Goal: Task Accomplishment & Management: Complete application form

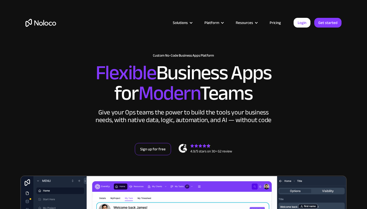
click at [151, 152] on link "Sign up for free" at bounding box center [153, 149] width 36 height 12
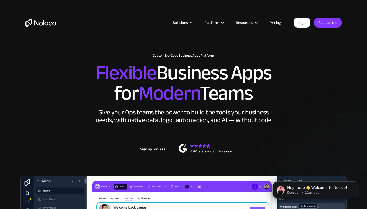
click at [367, 32] on div "Solutions Use Cases Business Types Project Management Keep track of customers, …" at bounding box center [183, 19] width 367 height 38
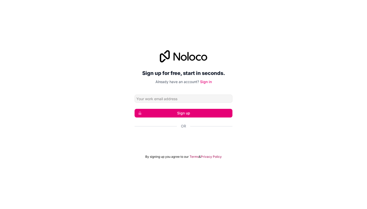
click at [205, 137] on div "Acceder con Google. Se abre en una pestaña nueva" at bounding box center [184, 139] width 98 height 11
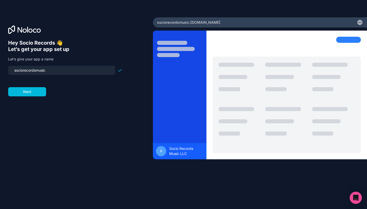
click at [41, 71] on input "sociorecordsmusic" at bounding box center [61, 70] width 101 height 7
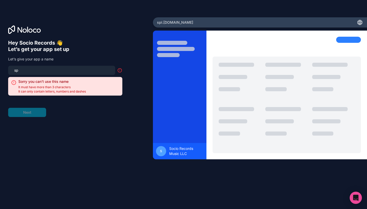
type input "s"
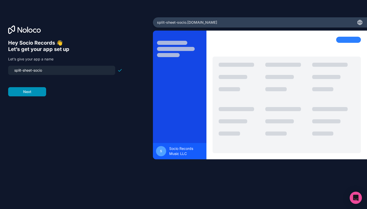
type input "split-sheet-socio"
click at [41, 92] on button "Next" at bounding box center [27, 91] width 38 height 9
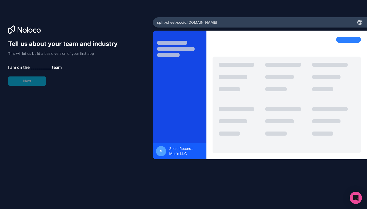
click at [36, 68] on span "__________" at bounding box center [41, 67] width 20 height 6
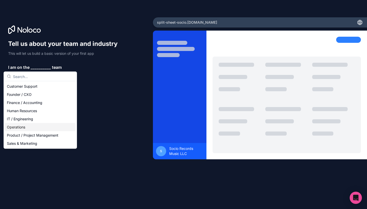
click at [23, 127] on div "Operations" at bounding box center [40, 127] width 71 height 8
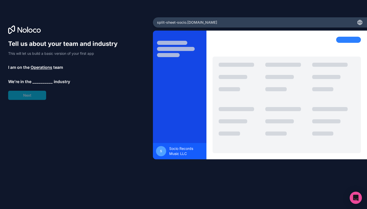
click at [39, 83] on span "__________" at bounding box center [42, 82] width 20 height 6
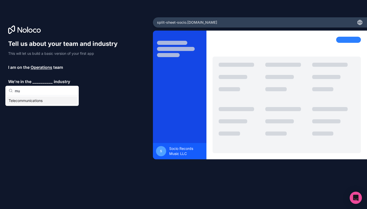
type input "m"
type input "ent"
click at [39, 103] on div "Media & Entertainment" at bounding box center [42, 101] width 71 height 8
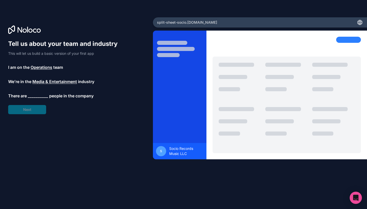
click at [33, 98] on span "__________" at bounding box center [38, 96] width 20 height 6
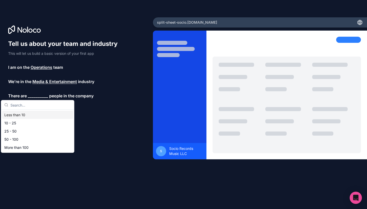
click at [24, 114] on div "Less than 10" at bounding box center [37, 115] width 71 height 8
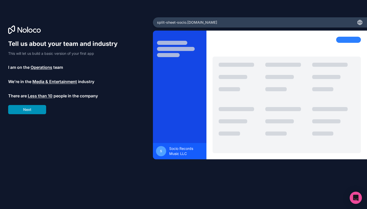
click at [32, 111] on button "Next" at bounding box center [27, 109] width 38 height 9
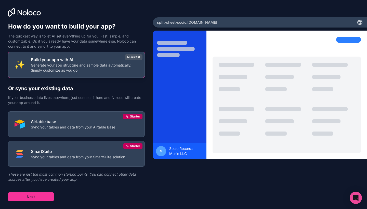
click at [92, 66] on p "Generate your app structure and sample data automatically. Simply customize as …" at bounding box center [85, 68] width 108 height 10
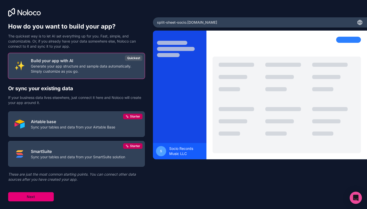
click at [44, 193] on button "Next" at bounding box center [31, 196] width 46 height 9
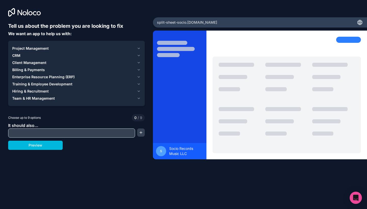
click at [138, 47] on icon "button" at bounding box center [139, 48] width 4 height 4
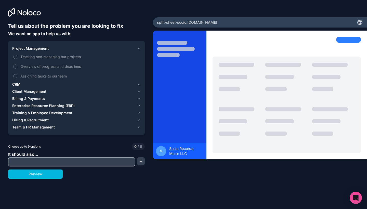
click at [44, 59] on label "Tracking and managing our projects" at bounding box center [76, 56] width 128 height 9
click at [17, 59] on button "Tracking and managing our projects" at bounding box center [15, 57] width 4 height 4
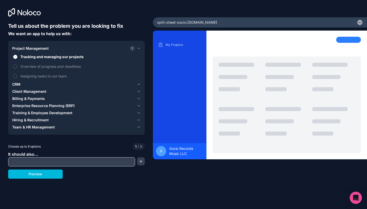
click at [34, 57] on span "Tracking and managing our projects" at bounding box center [79, 56] width 119 height 5
click at [17, 57] on button "Tracking and managing our projects" at bounding box center [15, 57] width 4 height 4
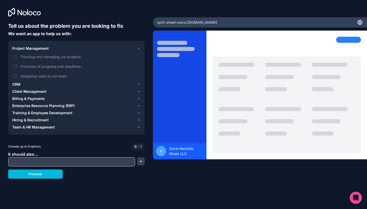
click at [136, 47] on button "Project Management" at bounding box center [76, 48] width 128 height 7
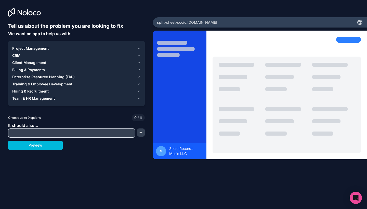
click at [70, 77] on span "Enterprise Resource Planning (ERP)" at bounding box center [43, 76] width 62 height 5
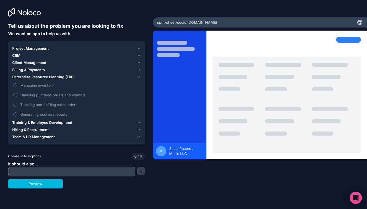
click at [35, 86] on span "Managing inventory" at bounding box center [79, 85] width 119 height 5
click at [17, 86] on button "Managing inventory" at bounding box center [15, 85] width 4 height 4
click at [58, 174] on input "text" at bounding box center [71, 171] width 124 height 7
click at [12, 85] on label "Managing inventory" at bounding box center [76, 85] width 128 height 9
click at [13, 85] on button "Managing inventory" at bounding box center [15, 85] width 4 height 4
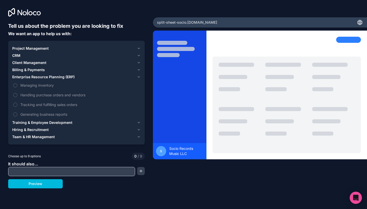
click at [137, 76] on icon "button" at bounding box center [139, 77] width 4 height 4
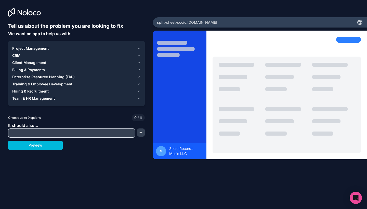
click at [45, 133] on input "text" at bounding box center [71, 133] width 124 height 7
paste input "quiero crear una aplicación que [PERSON_NAME] acuerdos de division de porcentaj…"
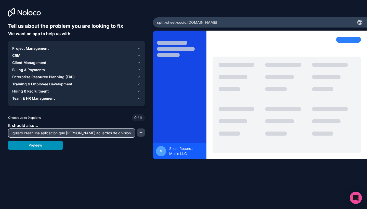
type input "quiero crear una aplicación que [PERSON_NAME] acuerdos de division de porcentaj…"
click at [60, 147] on button "Preview" at bounding box center [35, 145] width 55 height 9
click at [88, 134] on input "quiero crear una aplicación que [PERSON_NAME] acuerdos de division de porcentaj…" at bounding box center [71, 133] width 124 height 7
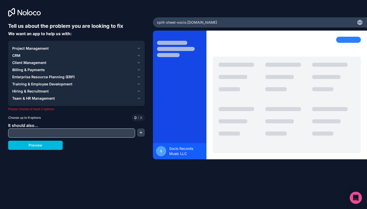
click at [139, 63] on icon "button" at bounding box center [139, 63] width 4 height 4
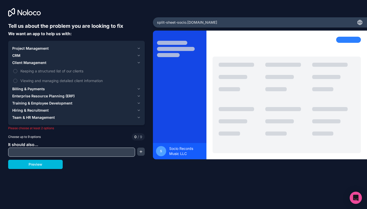
click at [47, 81] on span "Viewing and managing detailed client information" at bounding box center [79, 80] width 119 height 5
click at [17, 81] on button "Viewing and managing detailed client information" at bounding box center [15, 81] width 4 height 4
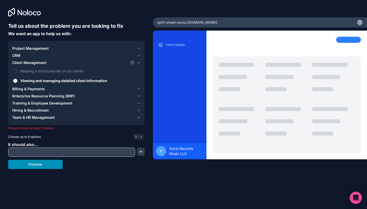
click at [58, 165] on button "Preview" at bounding box center [35, 164] width 55 height 9
click at [15, 70] on button "Keeping a structured list of our clients" at bounding box center [15, 71] width 4 height 4
click at [35, 166] on button "Preview" at bounding box center [35, 164] width 55 height 9
